Goal: Information Seeking & Learning: Find specific fact

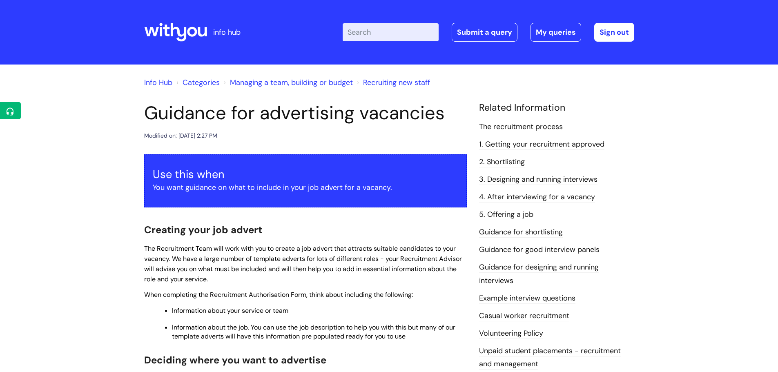
click at [417, 33] on input "Enter your search term here..." at bounding box center [391, 32] width 96 height 18
type input "annual leave"
click button "Search" at bounding box center [0, 0] width 0 height 0
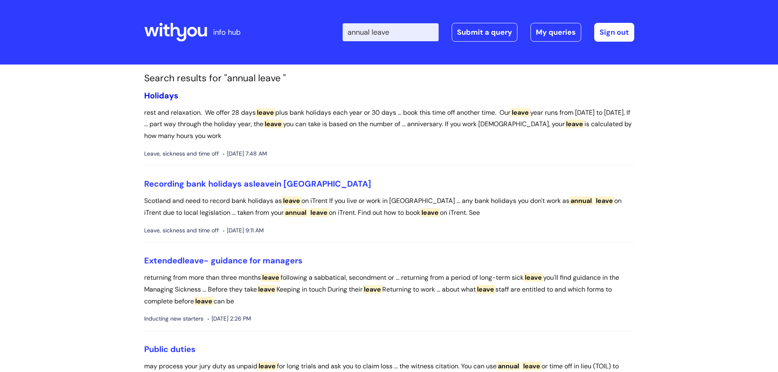
click at [148, 96] on link "Holidays" at bounding box center [161, 95] width 34 height 11
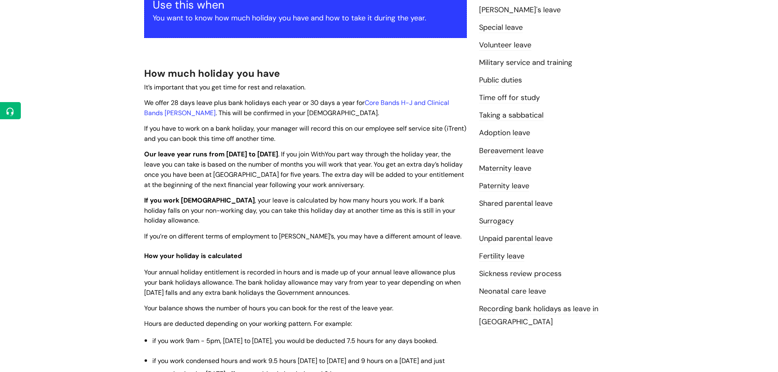
scroll to position [245, 0]
